Goal: Find specific page/section: Find specific page/section

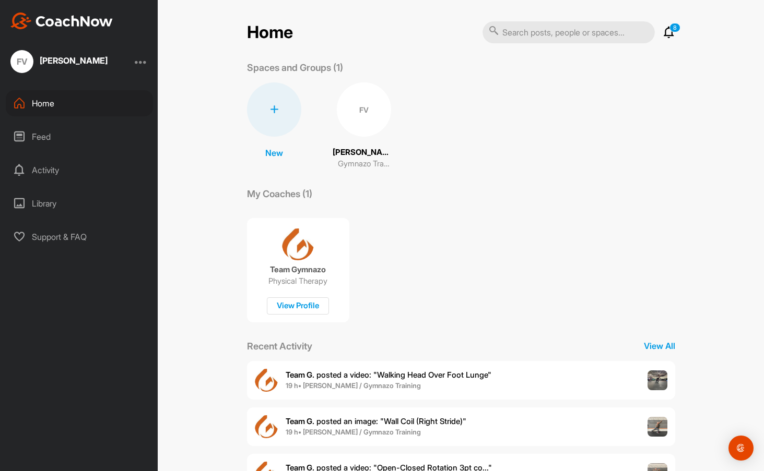
click at [352, 111] on div "FV" at bounding box center [364, 109] width 54 height 54
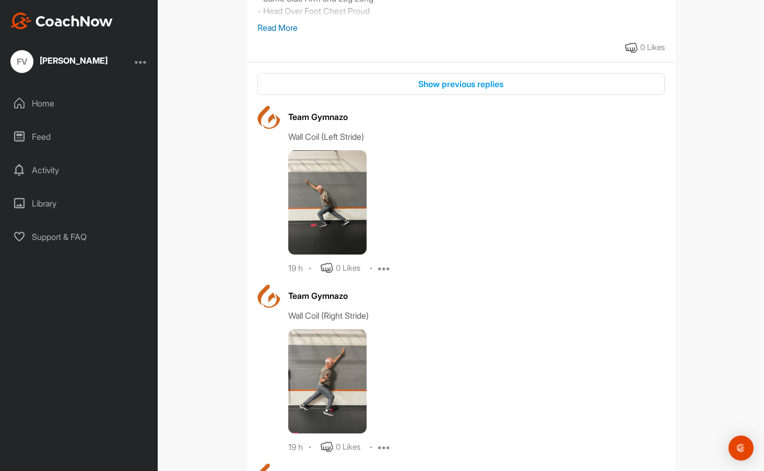
scroll to position [290, 0]
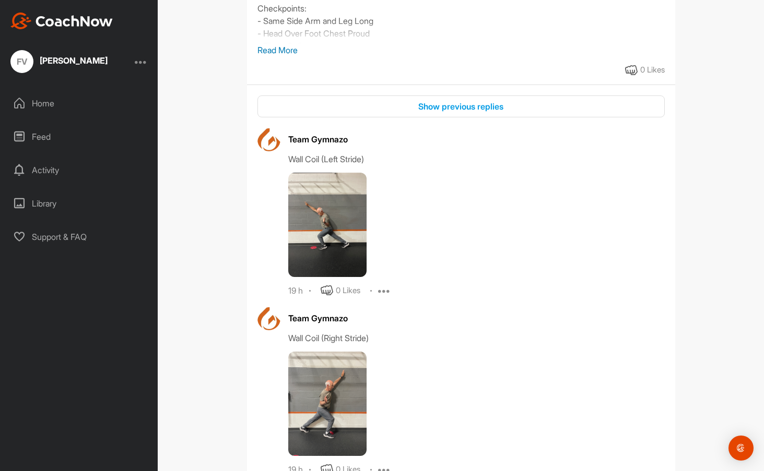
click at [325, 217] on img at bounding box center [327, 225] width 78 height 104
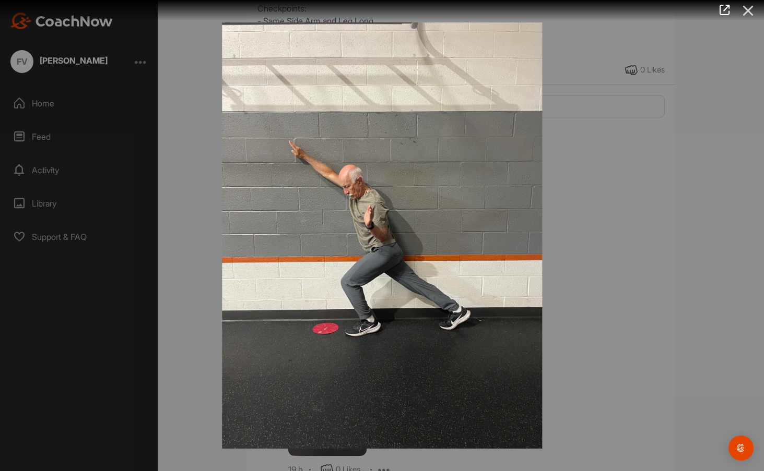
click at [750, 12] on icon at bounding box center [748, 10] width 24 height 19
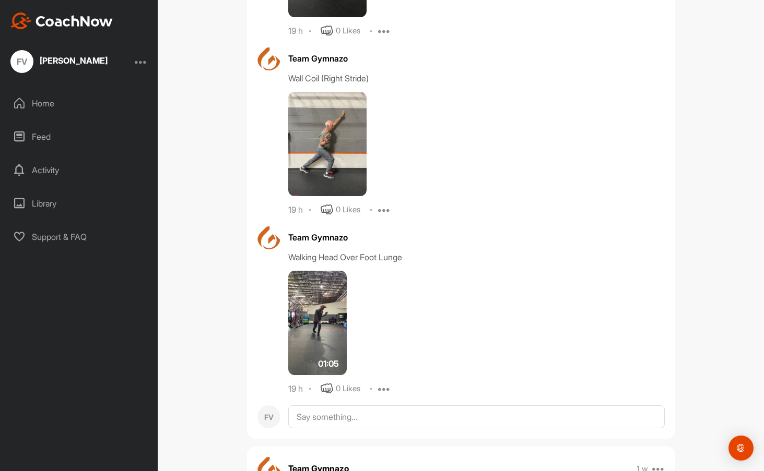
scroll to position [551, 0]
click at [314, 322] on img at bounding box center [317, 322] width 58 height 104
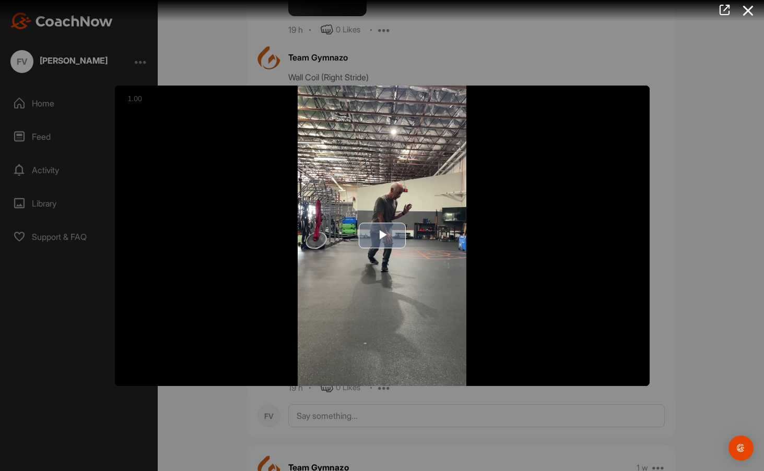
click at [382, 236] on span "Video Player" at bounding box center [382, 236] width 0 height 0
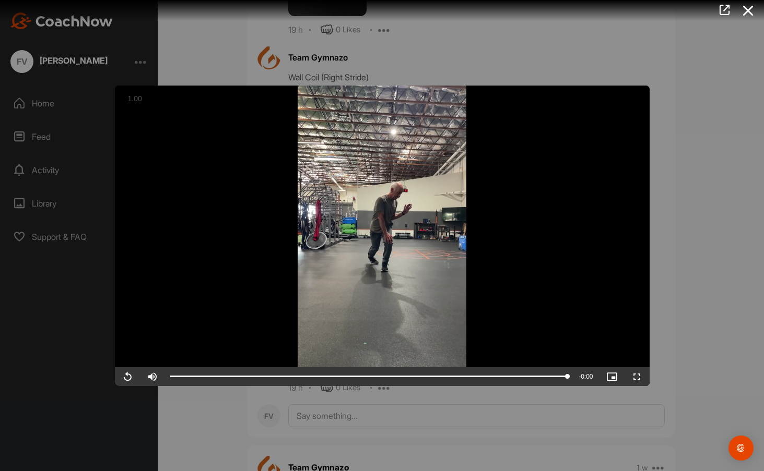
click at [696, 344] on div at bounding box center [382, 235] width 764 height 471
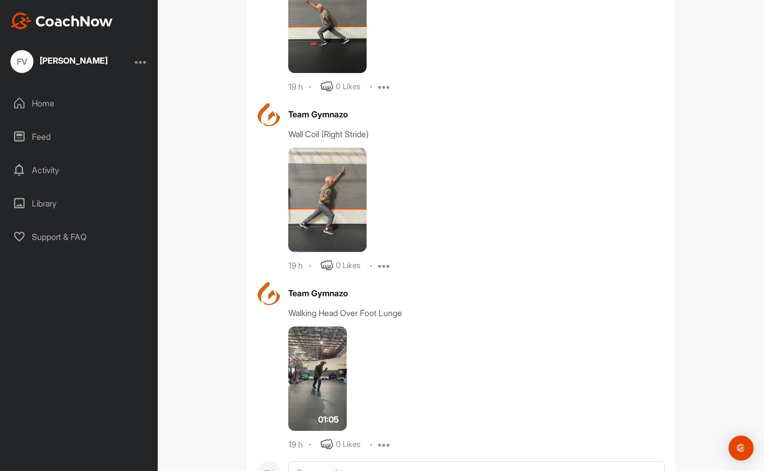
scroll to position [290, 0]
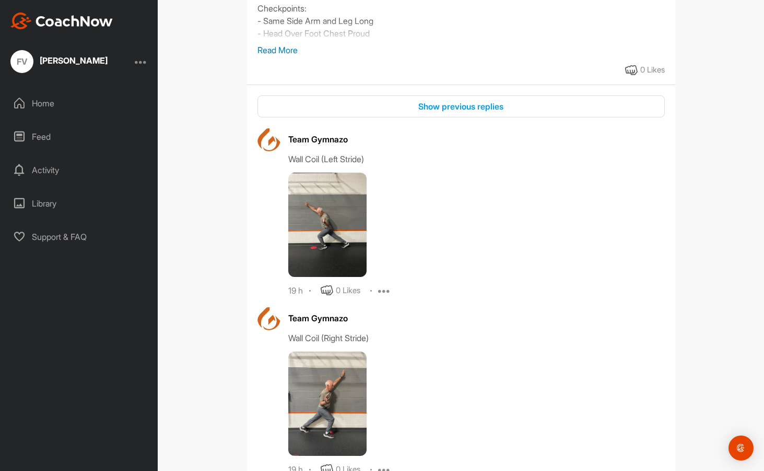
click at [336, 242] on img at bounding box center [327, 225] width 78 height 104
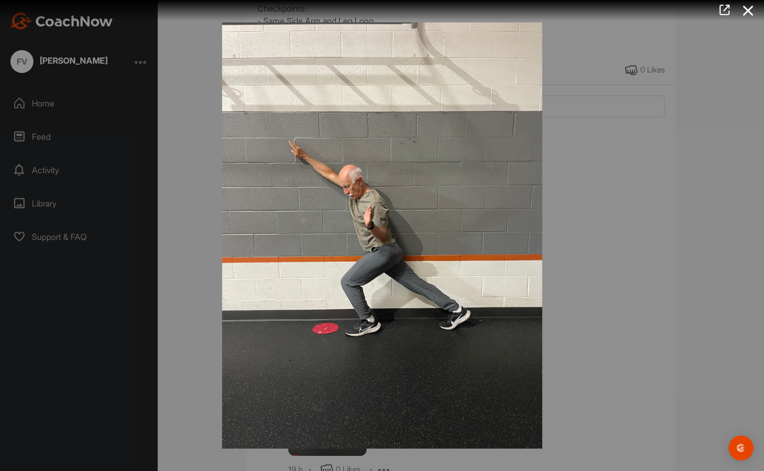
click at [527, 282] on img at bounding box center [381, 236] width 341 height 448
click at [585, 278] on div at bounding box center [382, 235] width 764 height 471
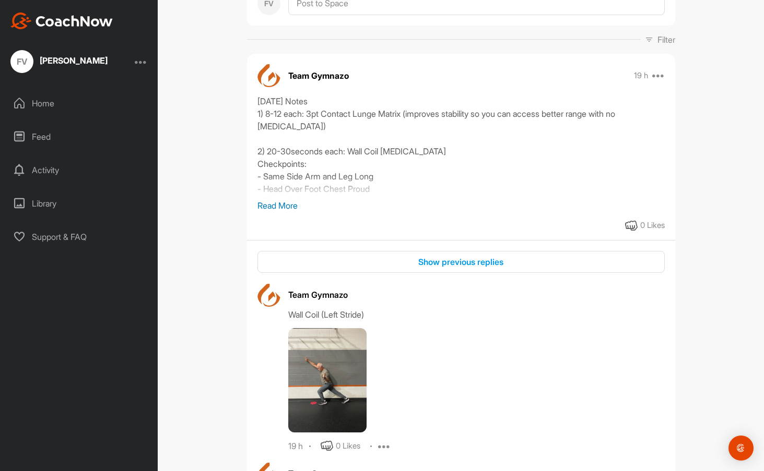
scroll to position [134, 0]
click at [280, 207] on p "Read More" at bounding box center [460, 206] width 407 height 13
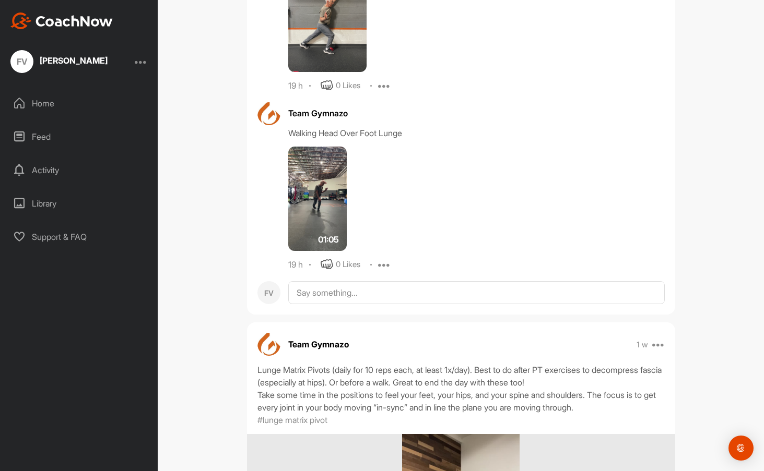
scroll to position [656, 0]
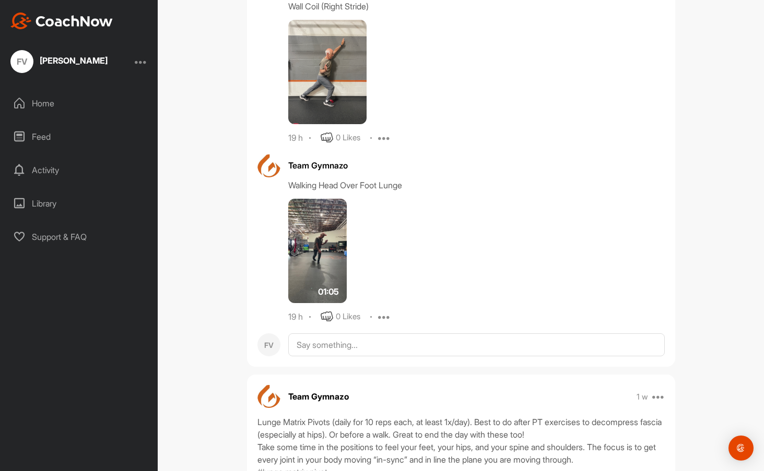
click at [323, 256] on img at bounding box center [317, 251] width 58 height 104
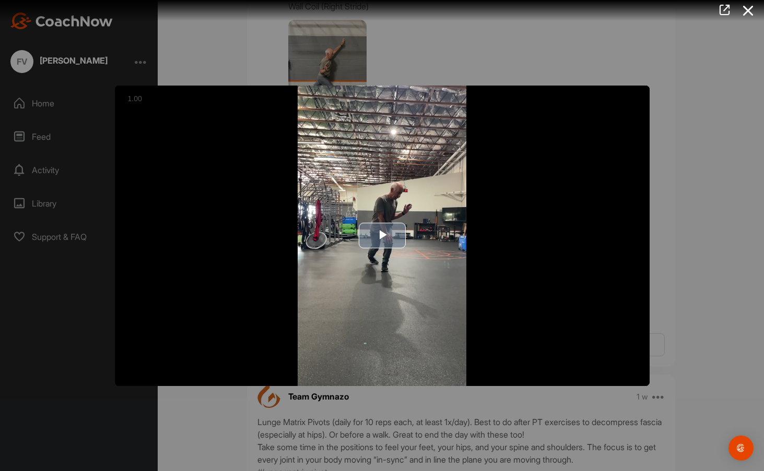
click at [382, 236] on span "Video Player" at bounding box center [382, 236] width 0 height 0
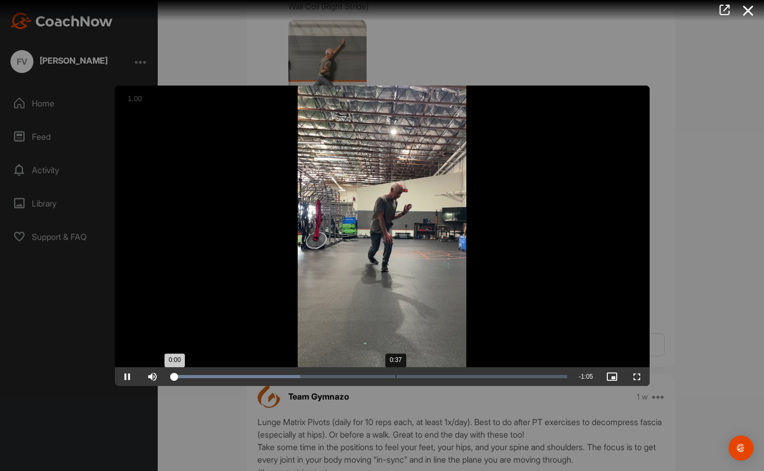
click at [396, 379] on div "Loaded : 32.85% 0:37 0:00" at bounding box center [369, 377] width 408 height 19
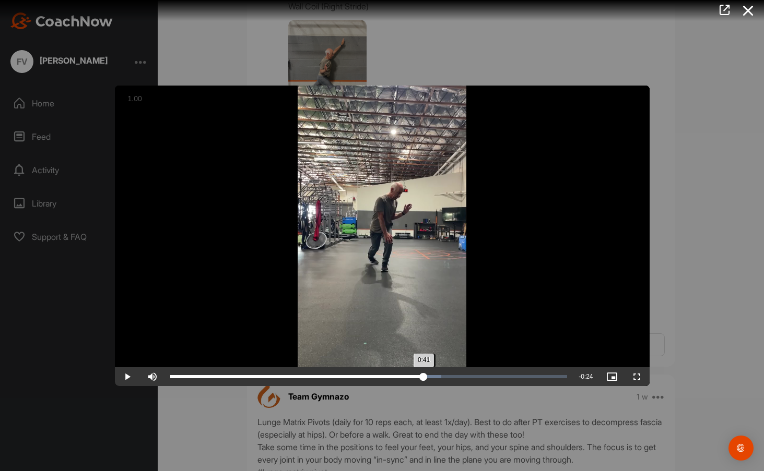
click at [424, 379] on div "Loaded : 68.29% 0:41 0:41" at bounding box center [369, 377] width 408 height 19
click at [134, 377] on span "Video Player" at bounding box center [127, 377] width 25 height 0
